Goal: Transaction & Acquisition: Download file/media

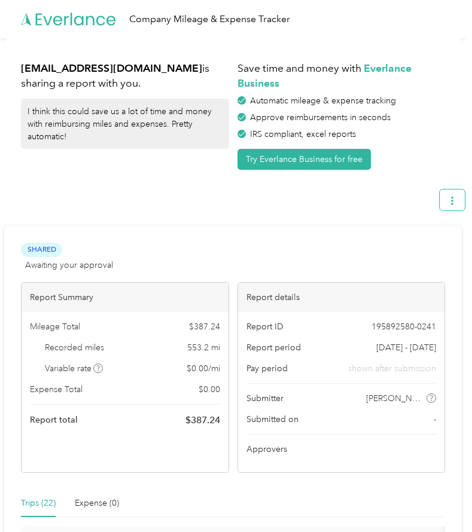
click at [450, 198] on button "button" at bounding box center [451, 200] width 25 height 21
click at [425, 251] on span "Download" at bounding box center [423, 257] width 39 height 13
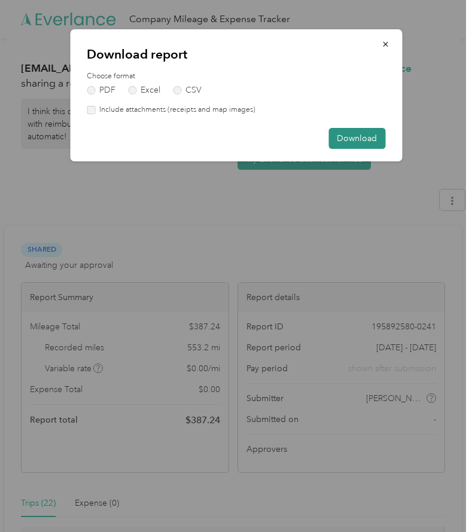
click at [355, 145] on button "Download" at bounding box center [356, 138] width 57 height 21
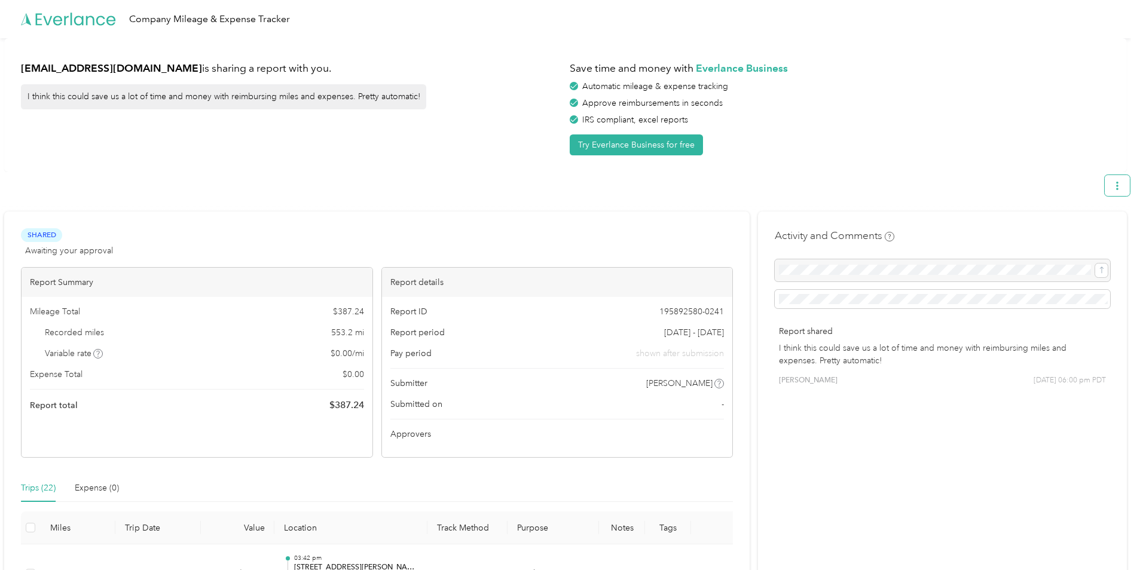
click at [471, 181] on button "button" at bounding box center [1117, 185] width 25 height 21
click at [471, 236] on span "Download" at bounding box center [1089, 242] width 39 height 13
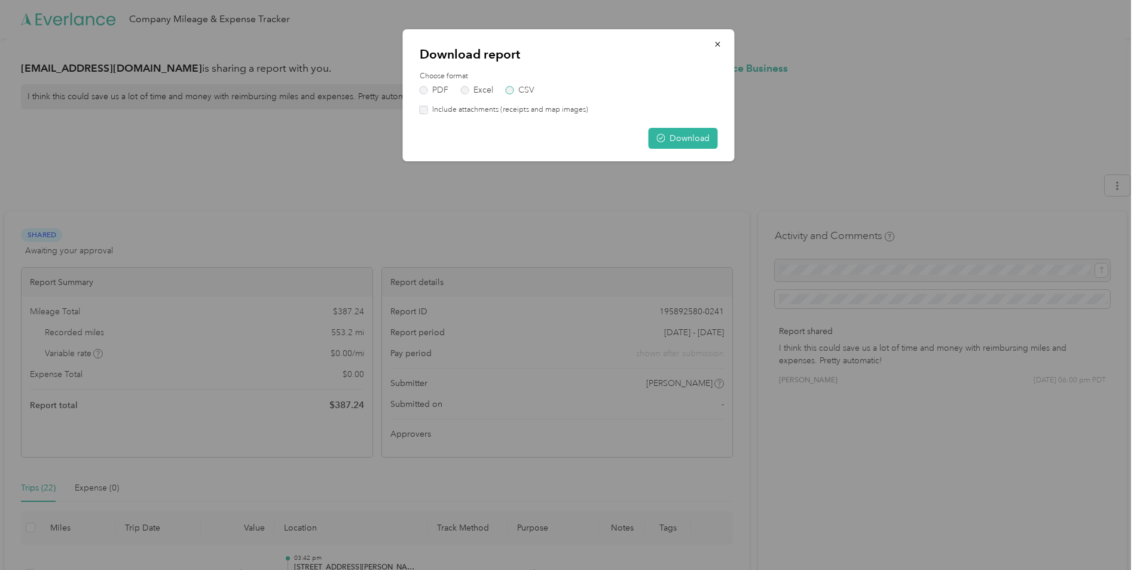
click at [471, 90] on label "CSV" at bounding box center [520, 90] width 29 height 8
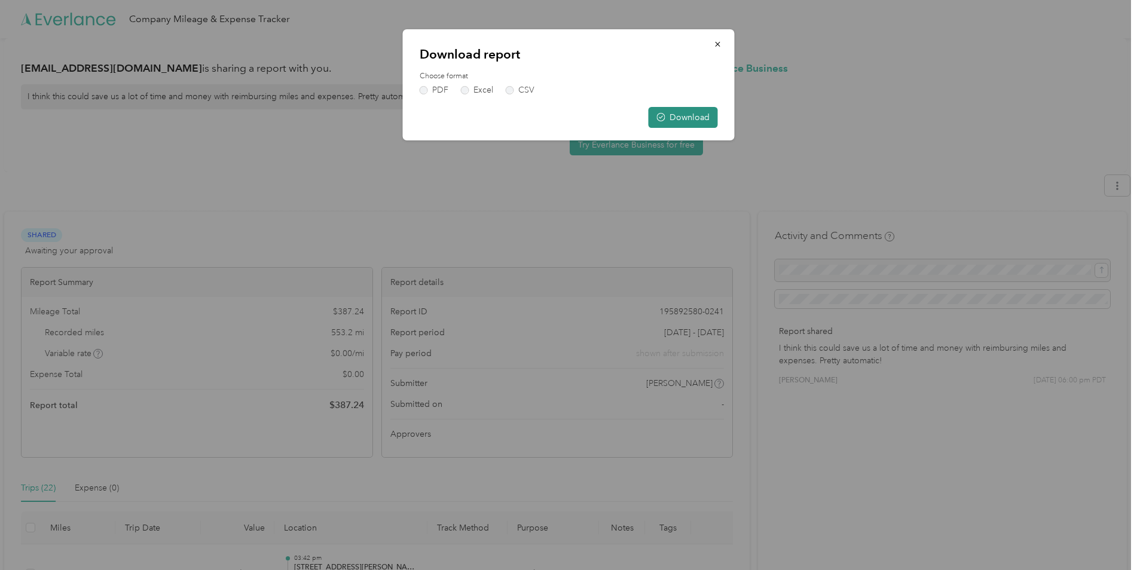
click at [471, 126] on button "Download" at bounding box center [683, 117] width 69 height 21
